Goal: Check status: Check status

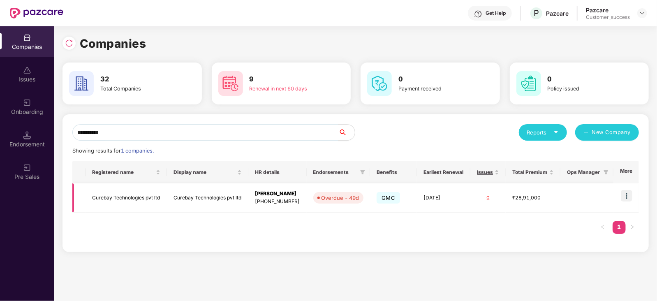
type input "**********"
click at [628, 195] on img at bounding box center [627, 196] width 12 height 12
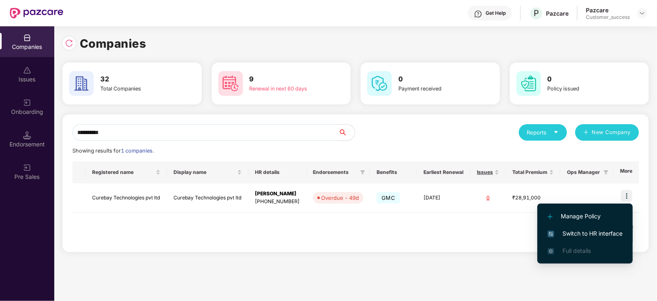
click at [603, 231] on span "Switch to HR interface" at bounding box center [584, 233] width 75 height 9
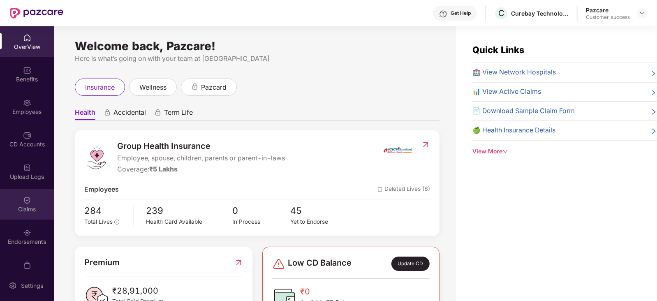
click at [31, 211] on div "Claims" at bounding box center [27, 209] width 54 height 8
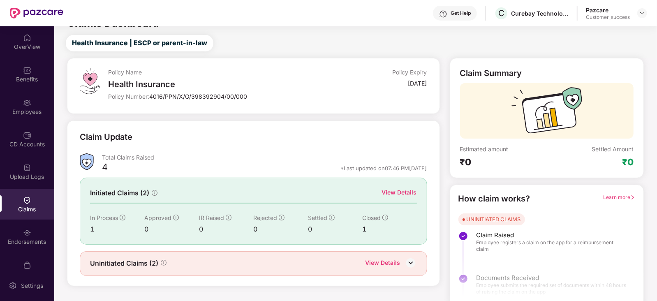
scroll to position [15, 0]
click at [401, 196] on div "View Details" at bounding box center [399, 191] width 35 height 9
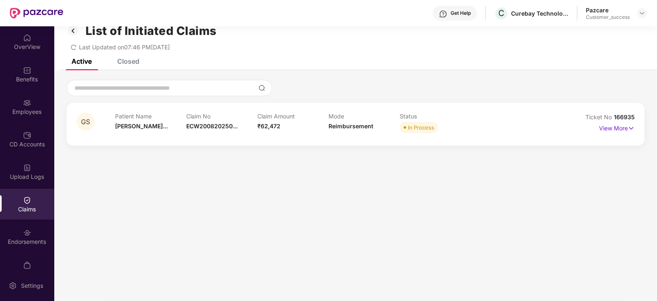
click at [127, 64] on div "Closed" at bounding box center [128, 61] width 22 height 8
click at [80, 61] on div "Active" at bounding box center [82, 61] width 20 height 8
click at [77, 34] on img at bounding box center [73, 31] width 13 height 14
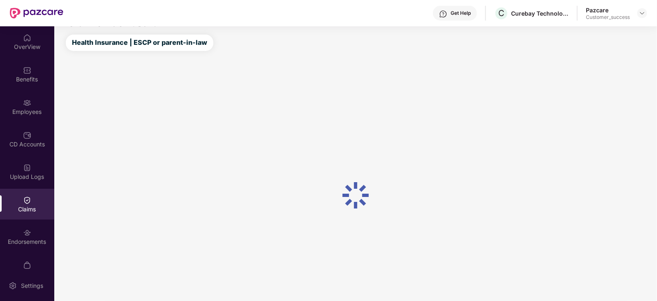
scroll to position [21, 0]
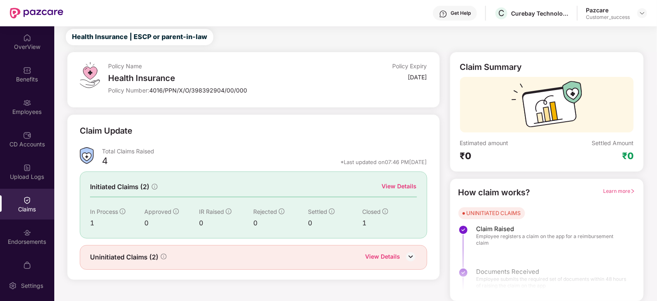
click at [401, 252] on div "View Details" at bounding box center [390, 257] width 51 height 11
click at [388, 254] on div "View Details" at bounding box center [382, 257] width 35 height 11
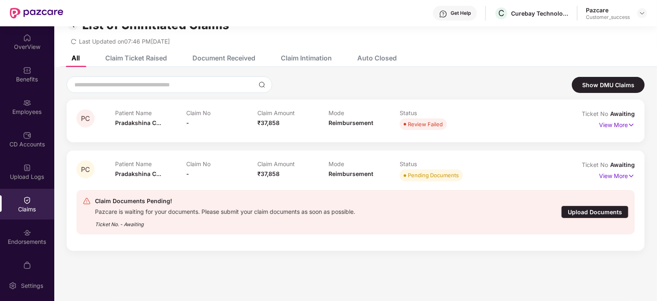
click at [137, 54] on div "Claim Ticket Raised" at bounding box center [136, 58] width 62 height 8
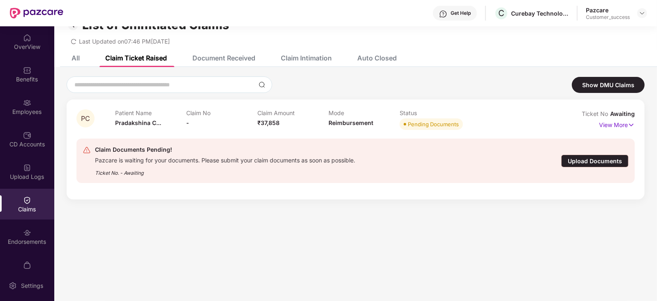
click at [402, 56] on div "All Claim Ticket Raised Document Received Claim Intimation Auto Closed" at bounding box center [355, 58] width 602 height 18
click at [397, 57] on div "Auto Closed" at bounding box center [376, 58] width 39 height 8
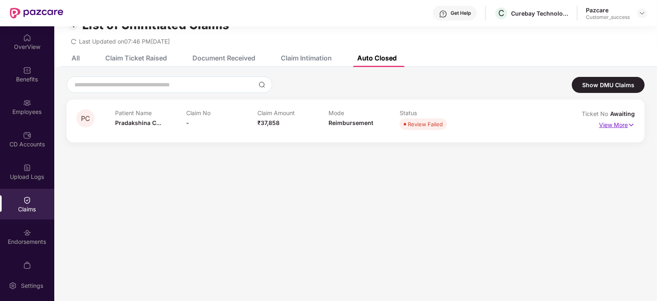
click at [628, 122] on img at bounding box center [631, 124] width 7 height 9
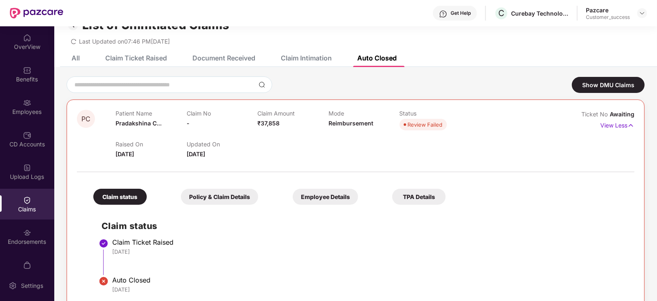
click at [293, 198] on div "Employee Details" at bounding box center [325, 197] width 65 height 16
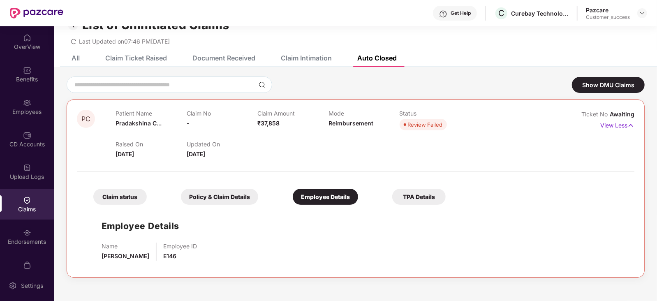
click at [187, 196] on div "Policy & Claim Details" at bounding box center [219, 197] width 77 height 16
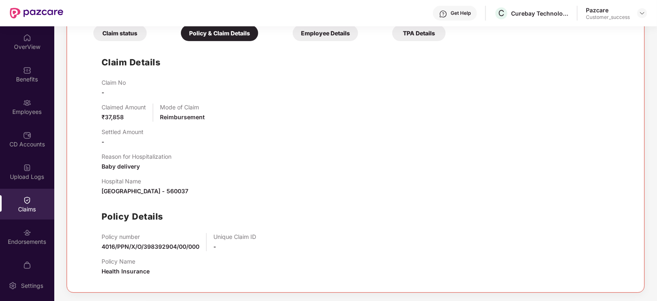
scroll to position [92, 0]
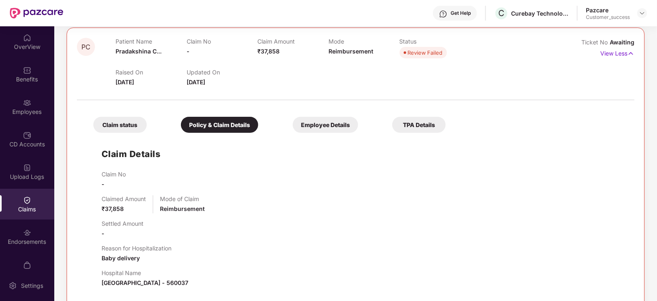
click at [120, 122] on div "Claim status" at bounding box center [119, 125] width 53 height 16
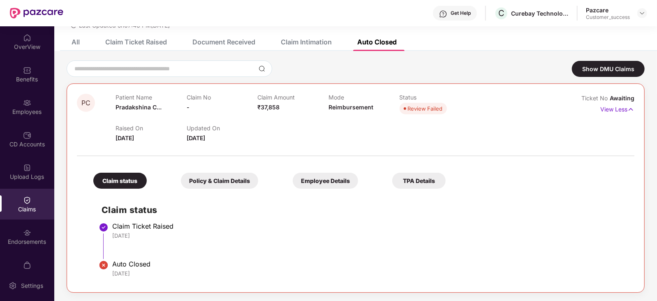
click at [293, 180] on div "Employee Details" at bounding box center [325, 181] width 65 height 16
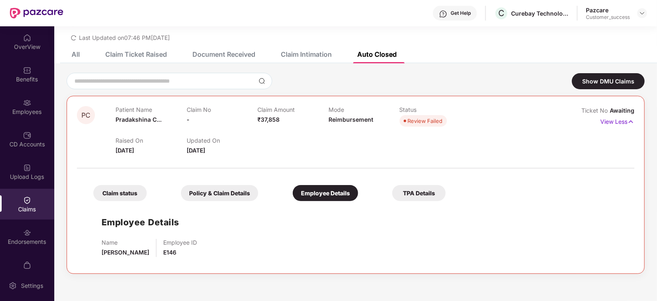
scroll to position [25, 0]
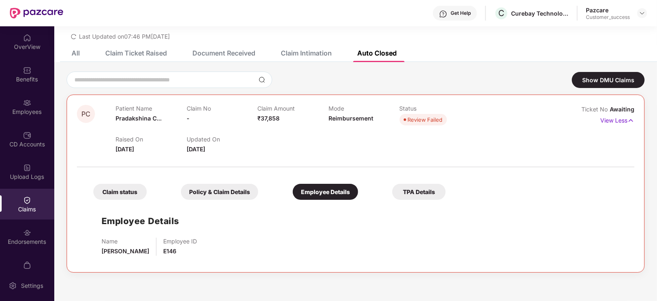
click at [195, 194] on div "Policy & Claim Details" at bounding box center [219, 192] width 77 height 16
